Goal: Task Accomplishment & Management: Complete application form

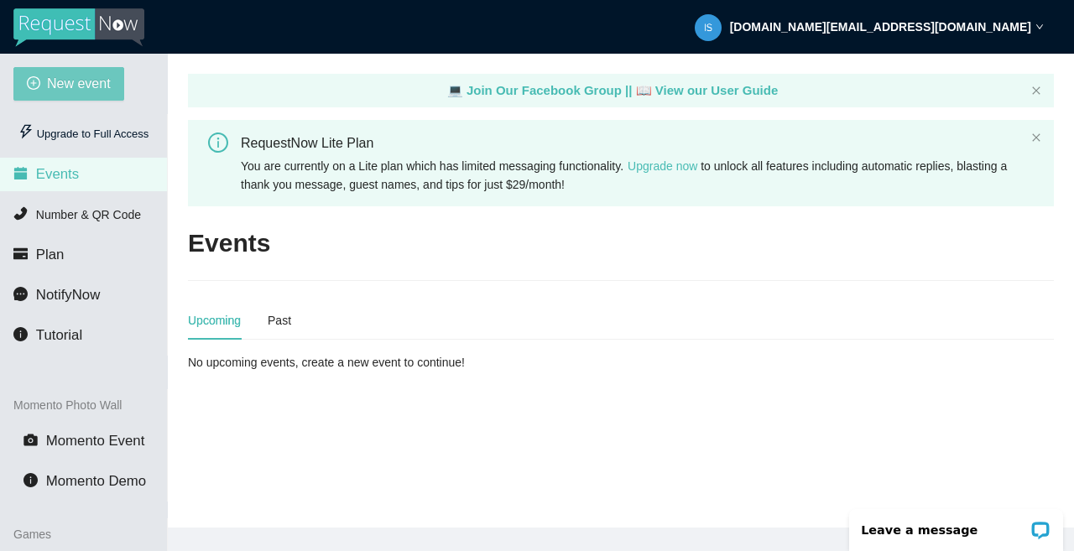
click at [60, 74] on span "New event" at bounding box center [79, 83] width 64 height 21
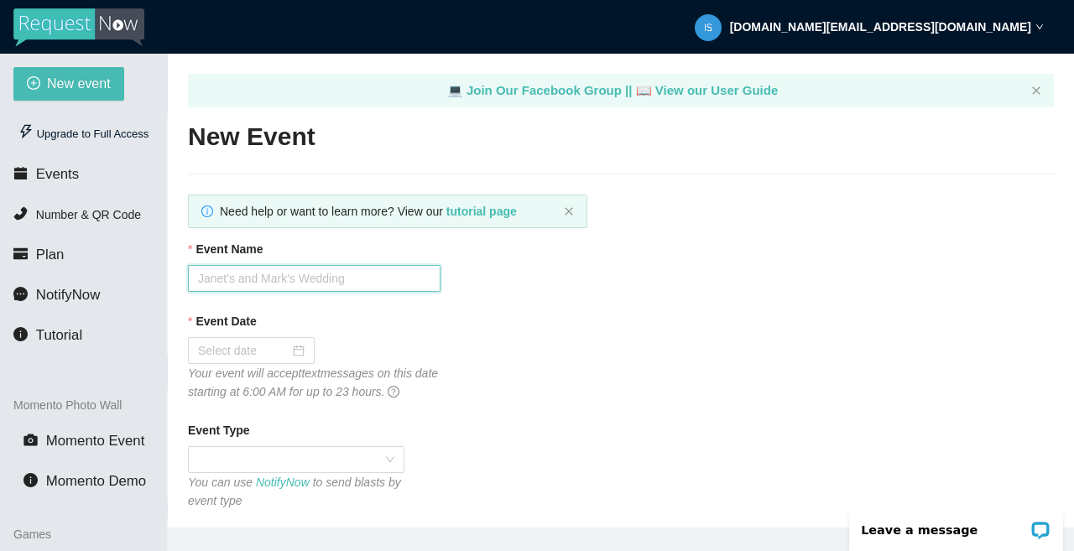
click at [326, 278] on input "Event Name" at bounding box center [314, 278] width 252 height 27
type input "Military Ball"
click at [267, 345] on input "Event Date" at bounding box center [243, 350] width 91 height 18
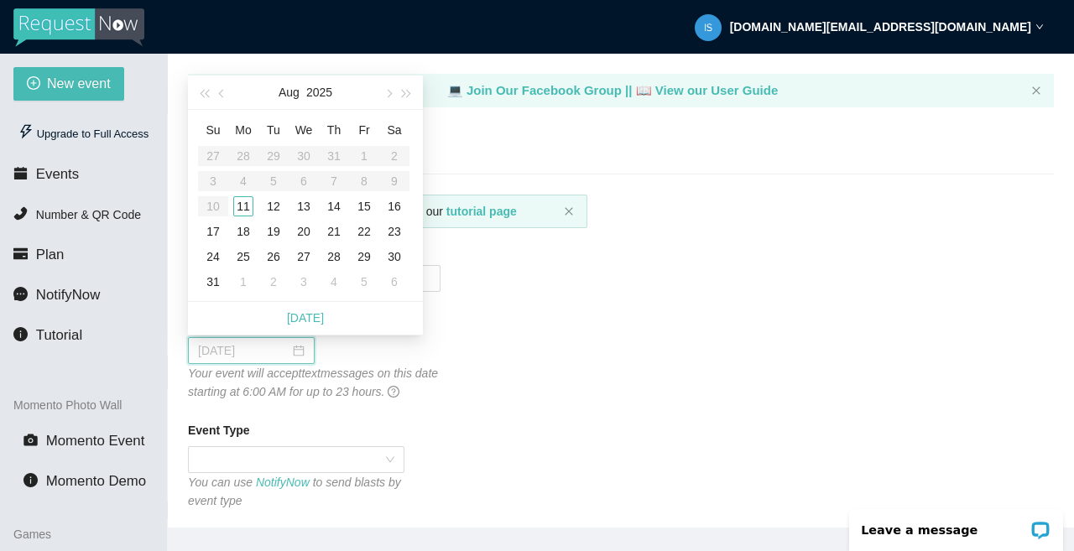
type input "08/11/2025"
type input "09/04/2025"
type input "08/11/2025"
click at [242, 206] on div "11" at bounding box center [243, 206] width 20 height 20
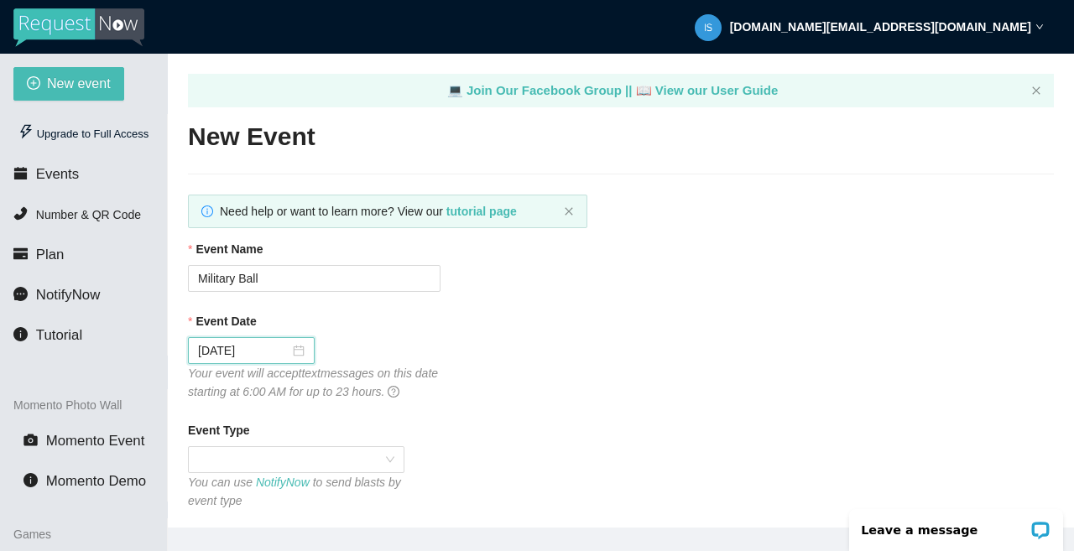
click at [345, 459] on span at bounding box center [296, 459] width 196 height 25
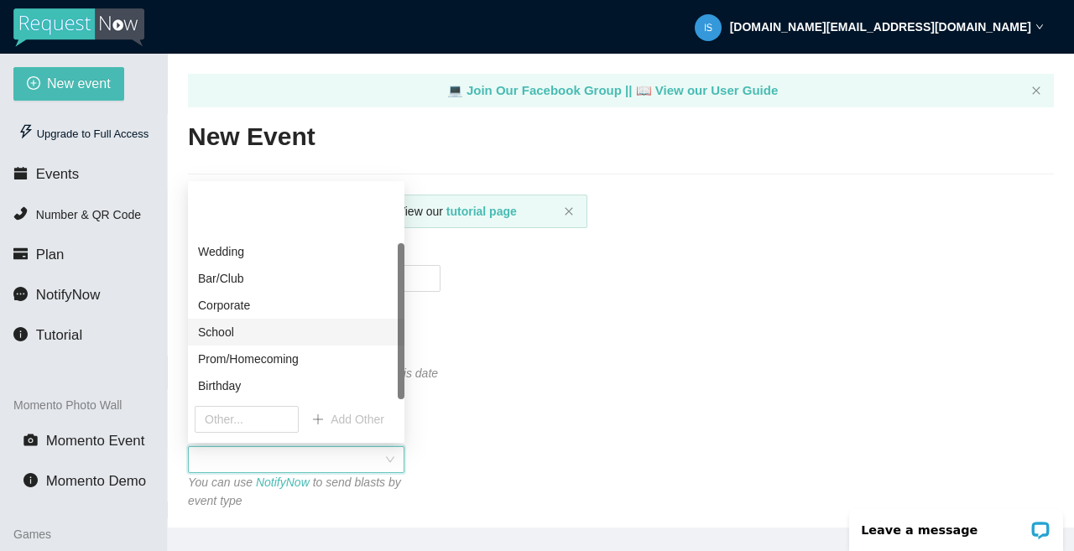
scroll to position [81, 0]
drag, startPoint x: 398, startPoint y: 318, endPoint x: 366, endPoint y: 539, distance: 223.8
click at [366, 539] on body "isaaclynch.il@gmail.com New event Upgrade to Full Access Events Number & QR Cod…" at bounding box center [537, 275] width 1074 height 551
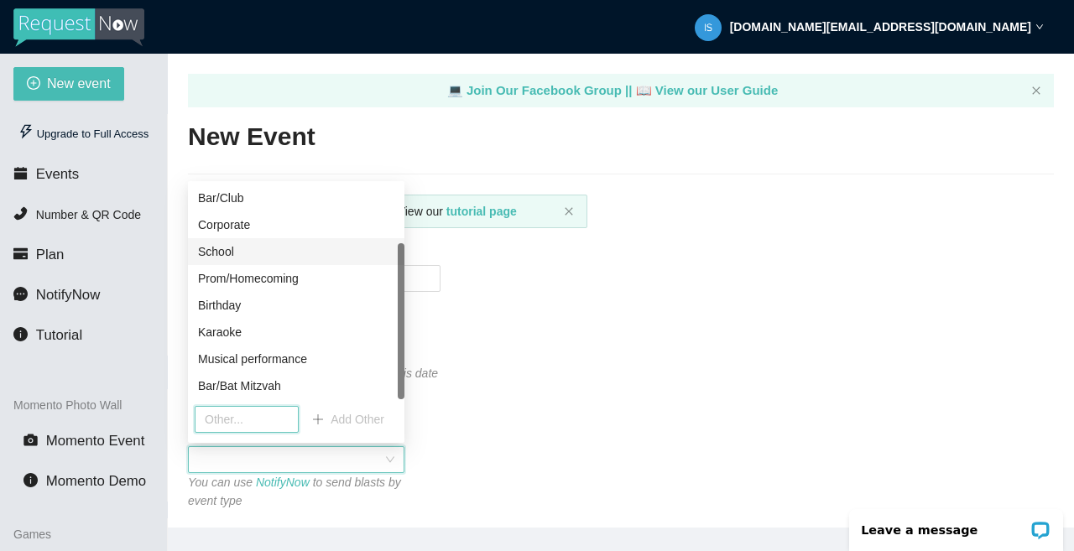
click at [245, 422] on input "text" at bounding box center [247, 419] width 104 height 27
type input "Military Ball"
click at [351, 419] on span "Add Other" at bounding box center [357, 419] width 54 height 18
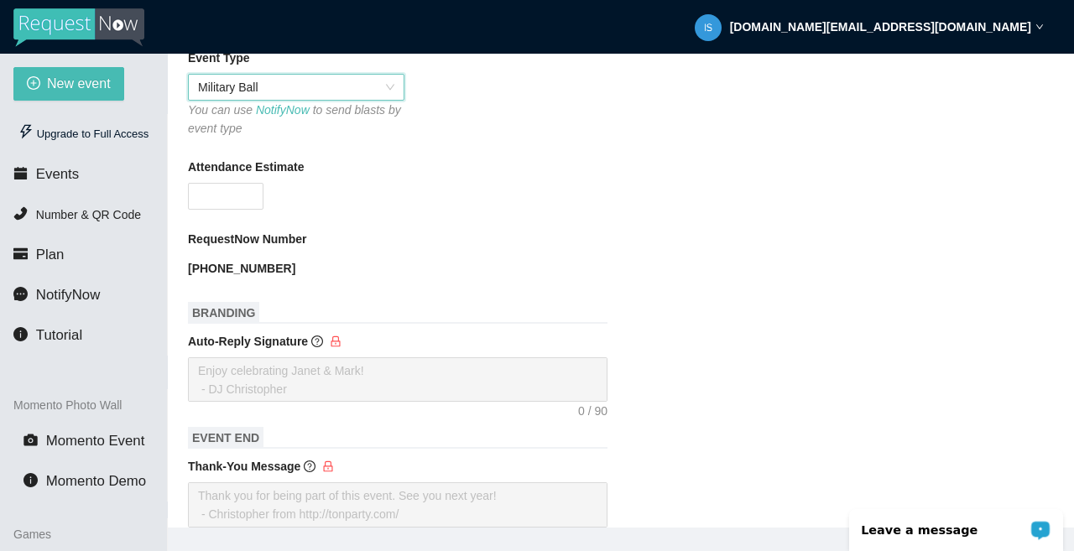
scroll to position [403, 0]
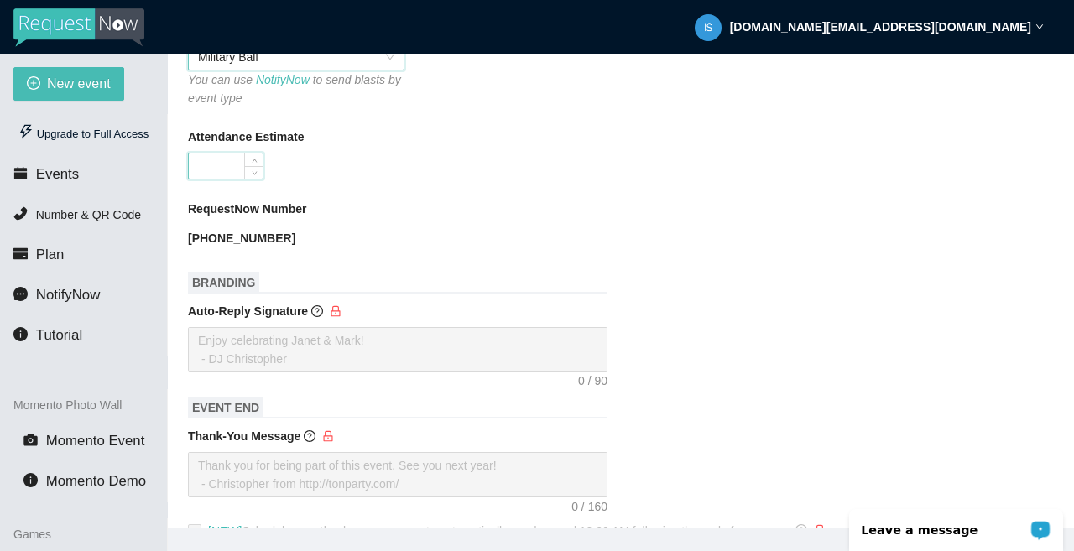
click at [214, 170] on input "Attendance Estimate" at bounding box center [226, 165] width 74 height 25
type input "200"
click at [893, 327] on div at bounding box center [621, 349] width 866 height 44
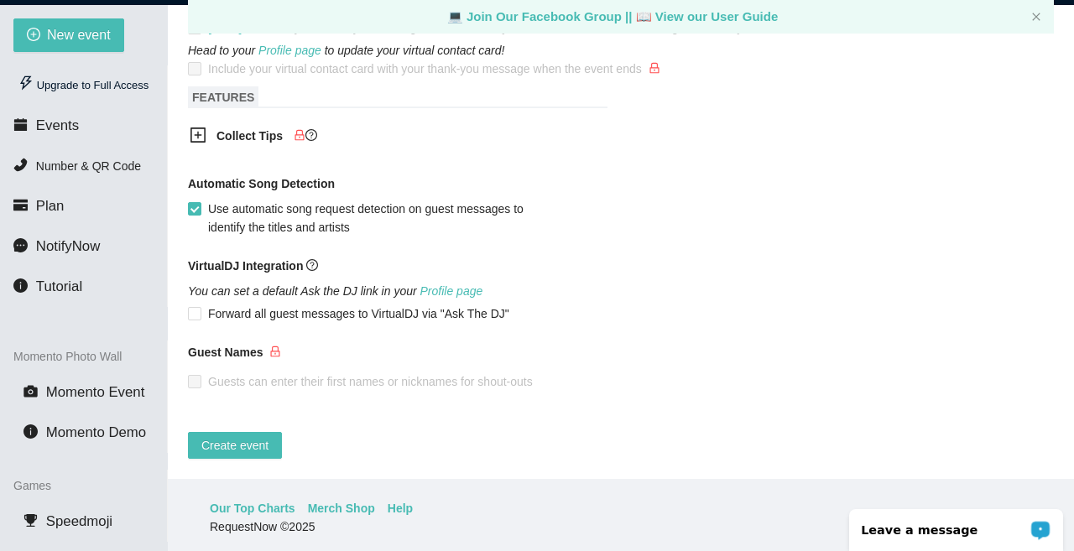
scroll to position [54, 0]
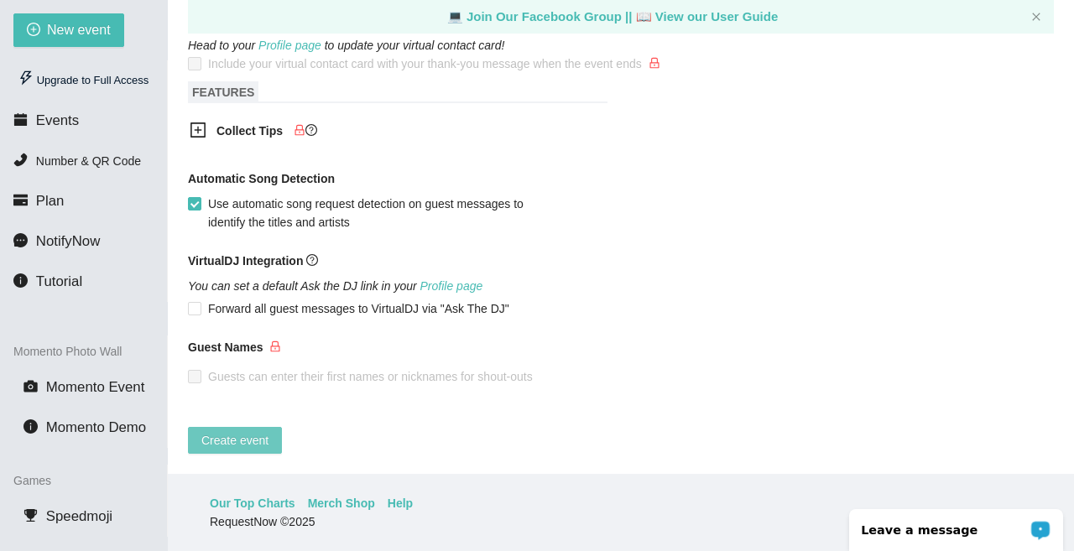
click at [250, 427] on button "Create event" at bounding box center [235, 440] width 94 height 27
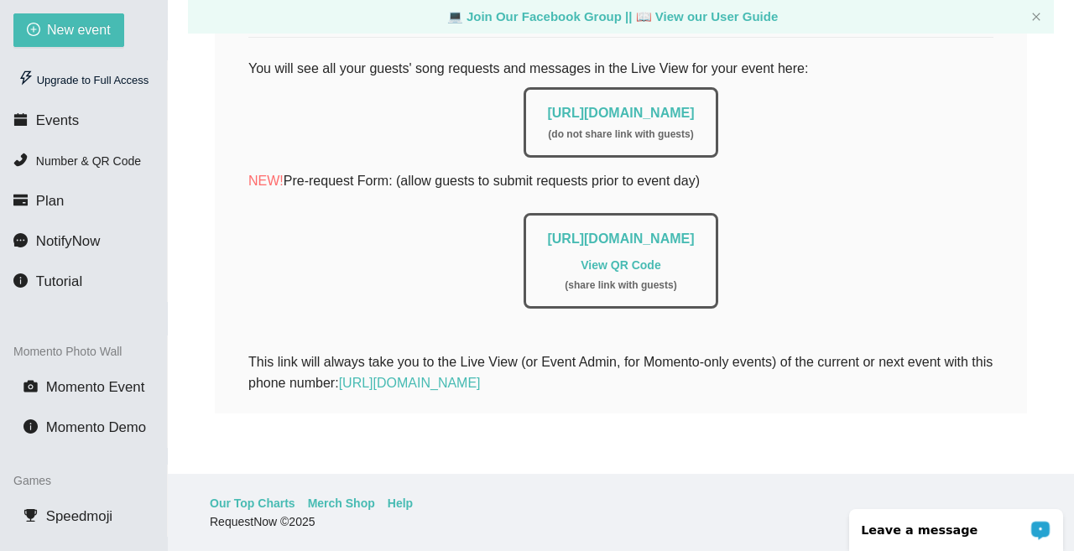
scroll to position [387, 0]
click at [623, 239] on div "https://app.requestnow.io/add-requests/69c64add-fc83-4a83-94cc-f3991d53e707 Vie…" at bounding box center [620, 261] width 194 height 96
click at [626, 258] on link "View QR Code" at bounding box center [620, 264] width 80 height 13
click at [547, 231] on link "https://app.requestnow.io/add-requests/69c64add-fc83-4a83-94cc-f3991d53e707" at bounding box center [620, 238] width 147 height 14
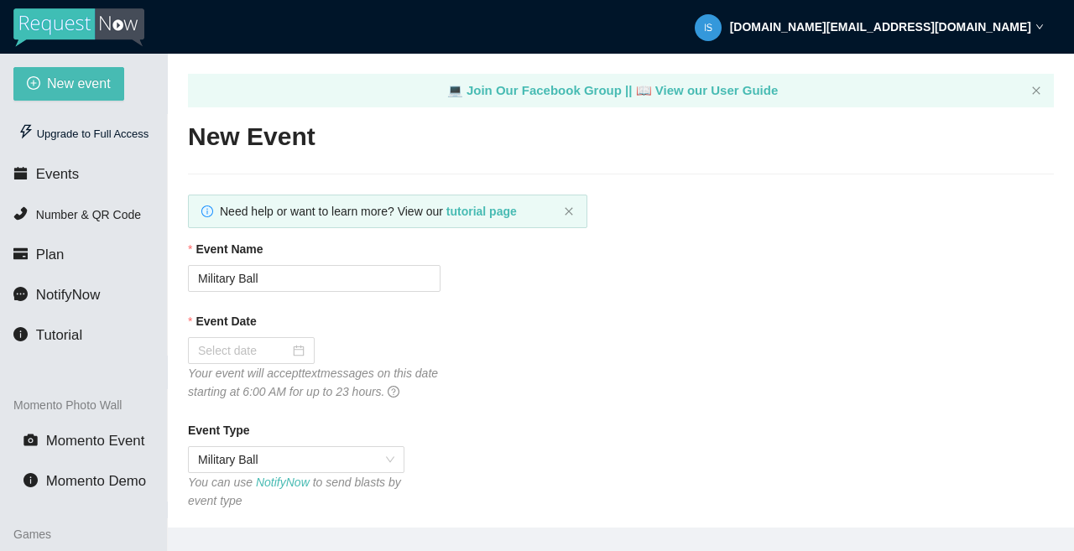
type textarea "[URL][DOMAIN_NAME]"
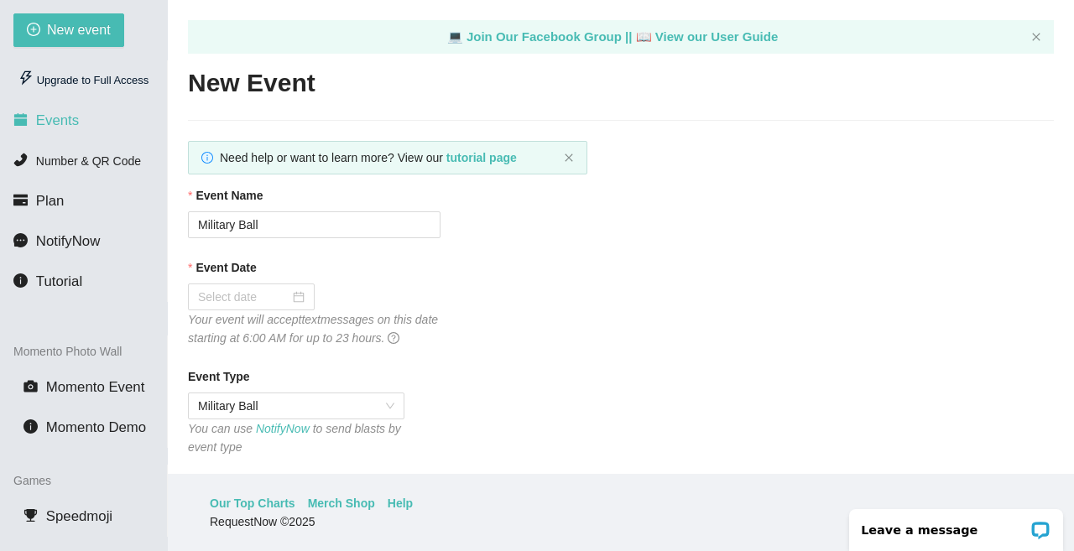
click at [60, 110] on li "Events" at bounding box center [83, 121] width 167 height 34
